Goal: Find specific page/section: Find specific page/section

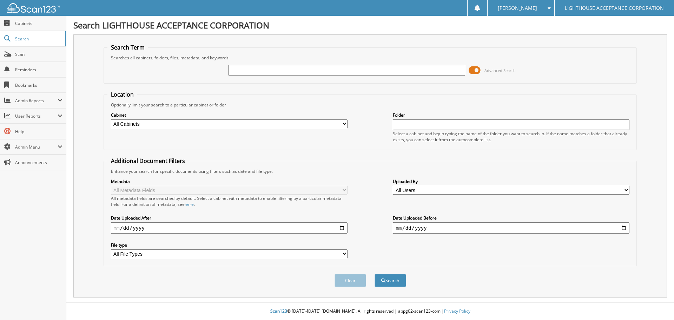
click at [251, 77] on div "Advanced Search" at bounding box center [370, 70] width 526 height 19
click at [251, 75] on input "text" at bounding box center [346, 70] width 237 height 11
click at [245, 70] on input "text" at bounding box center [346, 70] width 237 height 11
type input "9353"
click at [375, 274] on button "Search" at bounding box center [391, 280] width 32 height 13
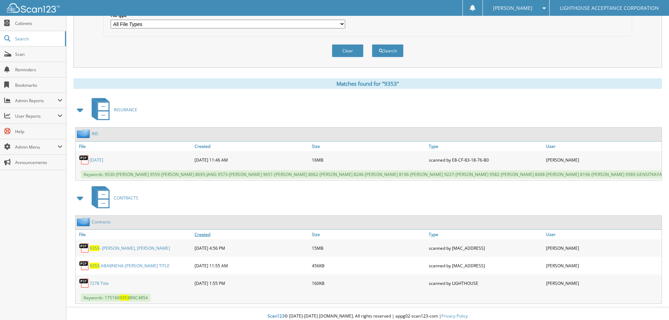
scroll to position [240, 0]
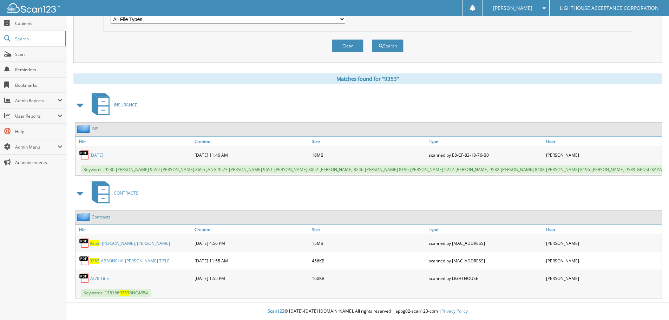
click at [119, 242] on link "9353 - [PERSON_NAME], [PERSON_NAME]" at bounding box center [130, 243] width 80 height 6
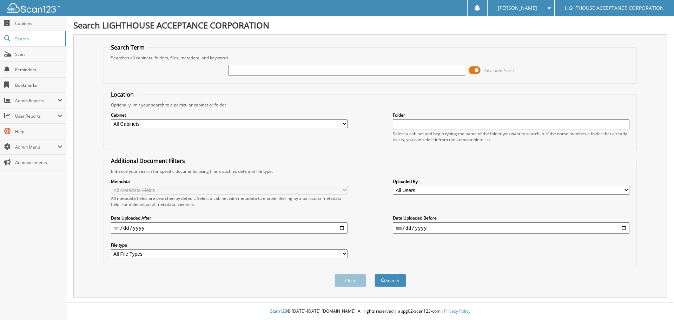
click at [243, 71] on input "text" at bounding box center [346, 70] width 237 height 11
type input "8837"
click at [375, 274] on button "Search" at bounding box center [391, 280] width 32 height 13
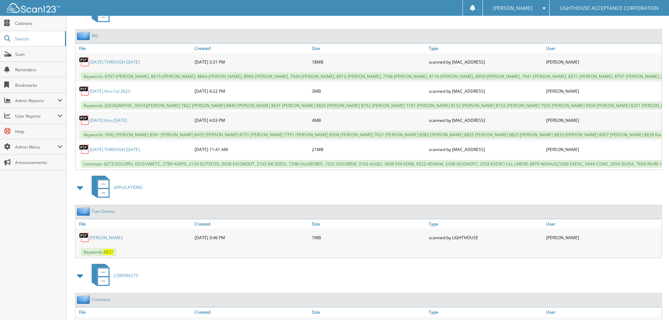
scroll to position [258, 0]
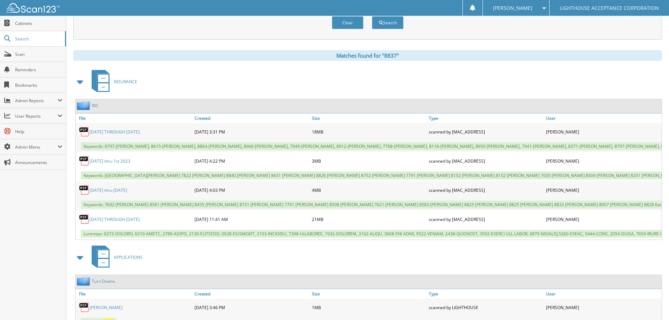
click at [140, 131] on link "[DATE] THROUGH [DATE]" at bounding box center [115, 132] width 50 height 6
